Goal: Task Accomplishment & Management: Complete application form

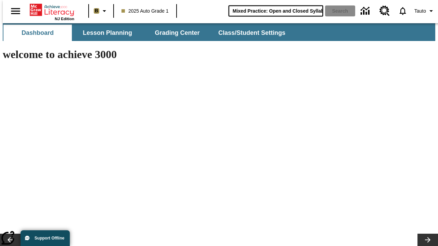
type input "Mixed Practice: Open and Closed Syllables"
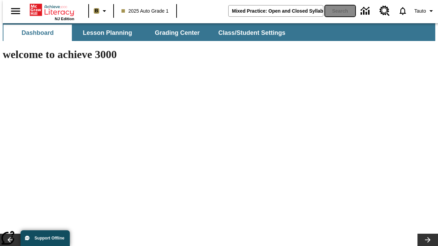
click at [336, 11] on button "Search" at bounding box center [340, 10] width 30 height 11
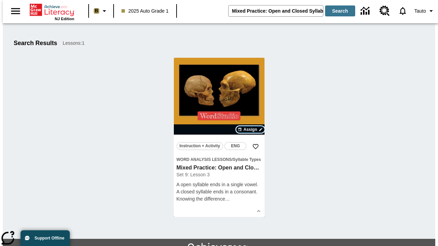
click at [250, 130] on span "Assign" at bounding box center [250, 130] width 14 height 6
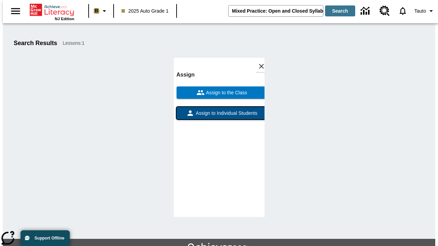
click at [219, 110] on span "Assign to Individual Students" at bounding box center [225, 113] width 63 height 7
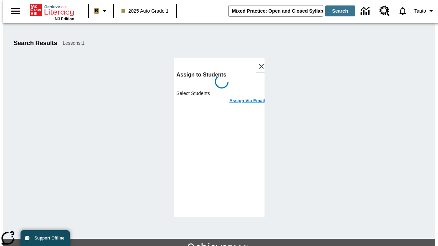
scroll to position [37, 0]
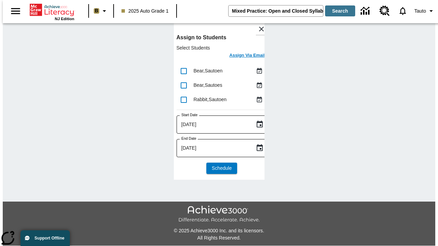
click at [183, 71] on input "lesson details" at bounding box center [184, 71] width 14 height 14
checkbox input "true"
click at [183, 85] on input "lesson details" at bounding box center [184, 85] width 14 height 14
checkbox input "true"
click at [183, 100] on input "lesson details" at bounding box center [184, 100] width 14 height 14
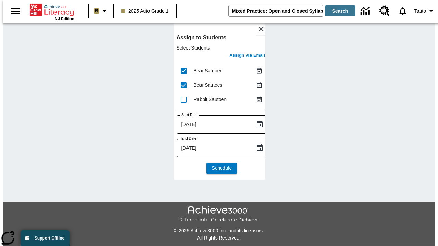
checkbox input "true"
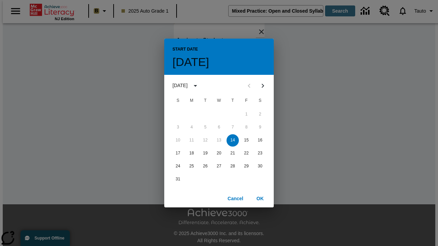
click at [233, 140] on button "14" at bounding box center [233, 140] width 12 height 12
click at [260, 198] on button "OK" at bounding box center [260, 199] width 22 height 13
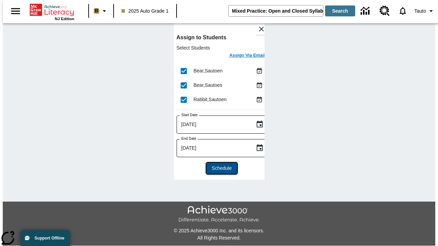
click at [219, 168] on span "Schedule" at bounding box center [222, 168] width 20 height 7
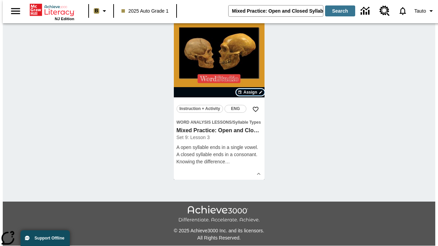
click at [250, 95] on span "Assign" at bounding box center [250, 92] width 14 height 6
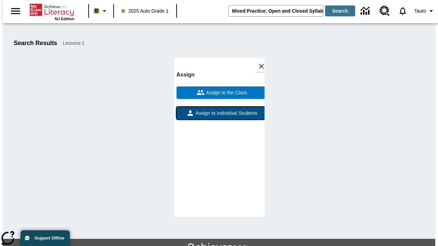
click at [219, 110] on span "Assign to Individual Students" at bounding box center [225, 113] width 63 height 7
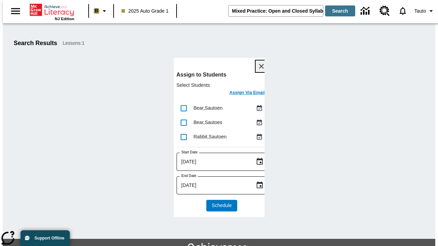
scroll to position [37, 0]
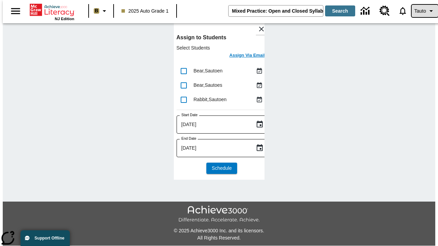
click at [421, 11] on span "Tauto" at bounding box center [420, 11] width 12 height 7
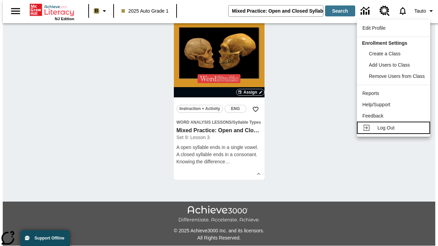
click at [395, 128] on span "Log Out" at bounding box center [385, 127] width 17 height 5
